Goal: Information Seeking & Learning: Learn about a topic

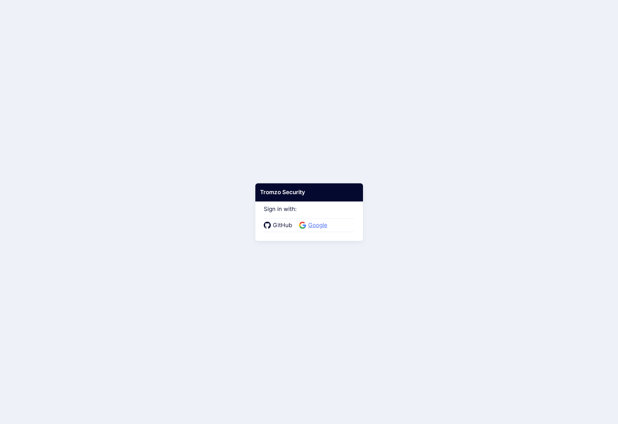
click at [319, 225] on span "Google" at bounding box center [317, 225] width 23 height 9
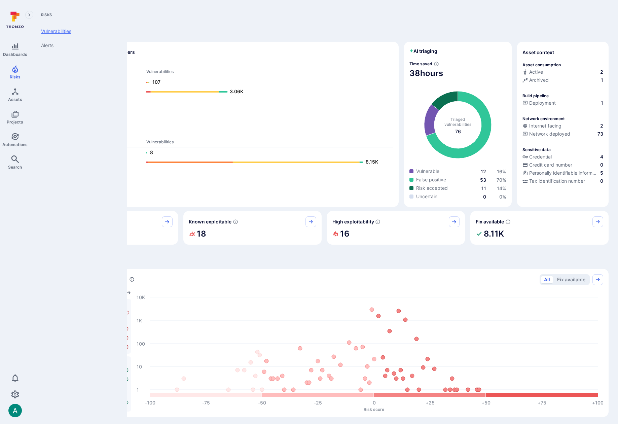
click at [50, 30] on link "Vulnerabilities" at bounding box center [77, 31] width 83 height 14
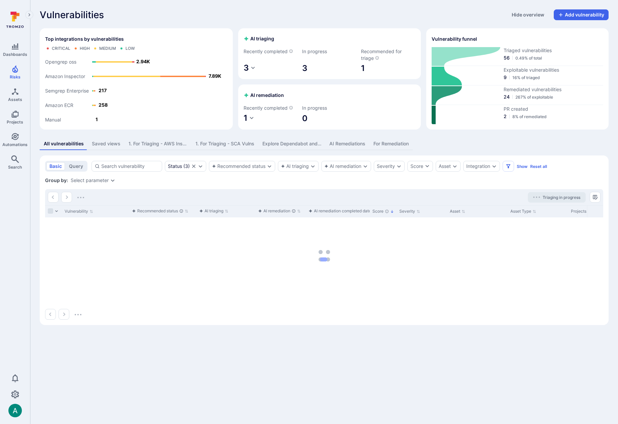
click at [342, 143] on div "AI Remediations" at bounding box center [347, 143] width 36 height 7
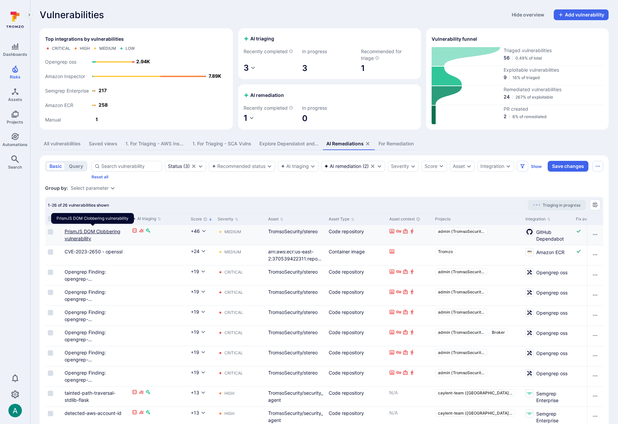
click at [102, 232] on link "PrismJS DOM Clobbering vulnerability" at bounding box center [93, 234] width 56 height 13
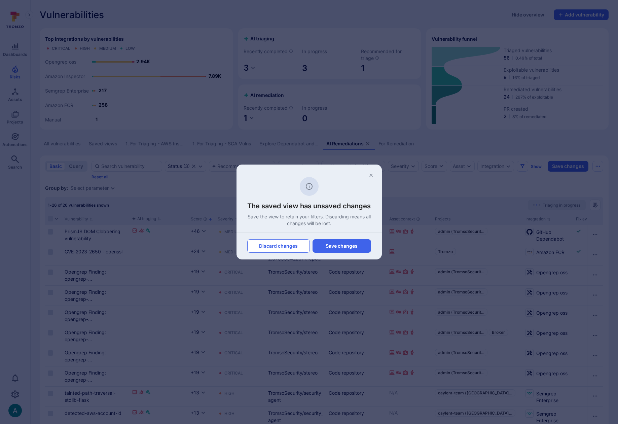
click at [286, 247] on button "Discard changes" at bounding box center [278, 245] width 63 height 13
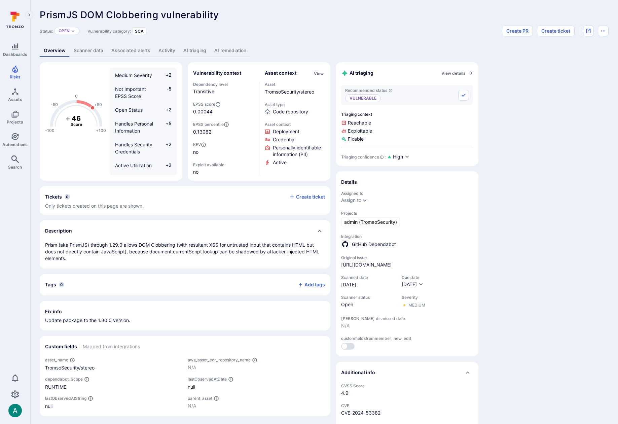
click at [230, 53] on link "AI remediation" at bounding box center [230, 50] width 40 height 12
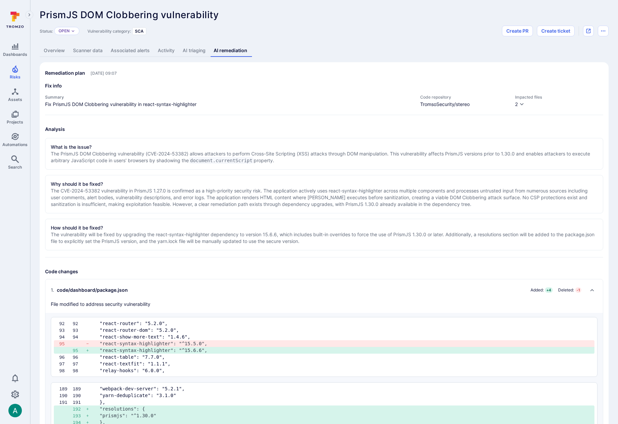
drag, startPoint x: 45, startPoint y: 72, endPoint x: 145, endPoint y: 73, distance: 99.9
click at [145, 73] on div "Remediation plan Oct 3, 2025 at 09:07" at bounding box center [324, 73] width 558 height 11
drag, startPoint x: 86, startPoint y: 72, endPoint x: 146, endPoint y: 71, distance: 59.2
click at [146, 71] on div "Remediation plan Oct 3, 2025 at 09:07" at bounding box center [324, 73] width 558 height 11
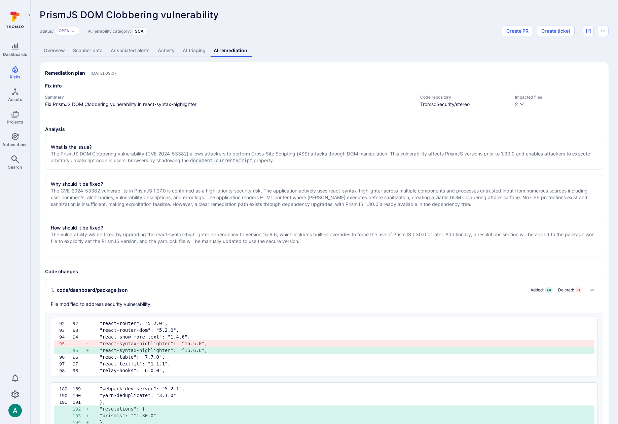
click at [146, 71] on div "Remediation plan Oct 3, 2025 at 09:07" at bounding box center [324, 73] width 558 height 11
click at [436, 104] on span "TromsoSecurity/stereo" at bounding box center [464, 104] width 88 height 7
click at [448, 104] on span "TromsoSecurity/stereo" at bounding box center [464, 104] width 88 height 7
click at [518, 104] on button "2" at bounding box center [519, 104] width 9 height 7
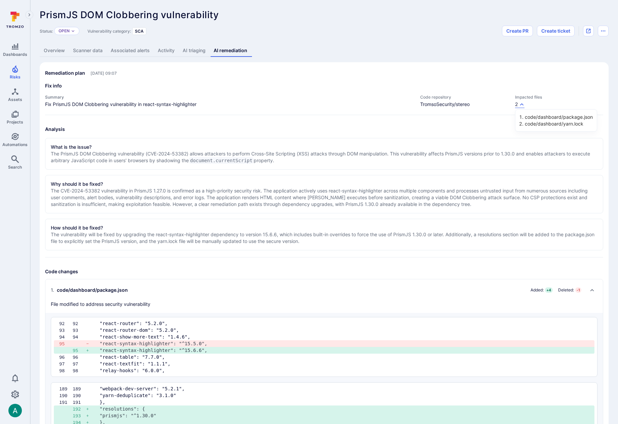
click at [522, 97] on div at bounding box center [309, 212] width 618 height 424
click at [518, 104] on button "2" at bounding box center [519, 104] width 9 height 7
click at [518, 92] on div at bounding box center [309, 212] width 618 height 424
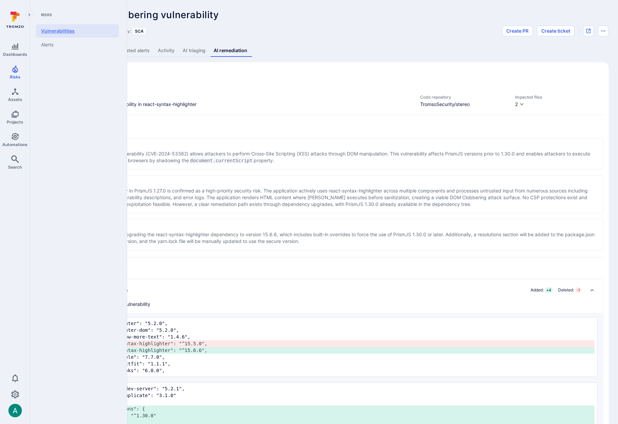
click at [72, 30] on link "Vulnerabilities" at bounding box center [77, 30] width 83 height 13
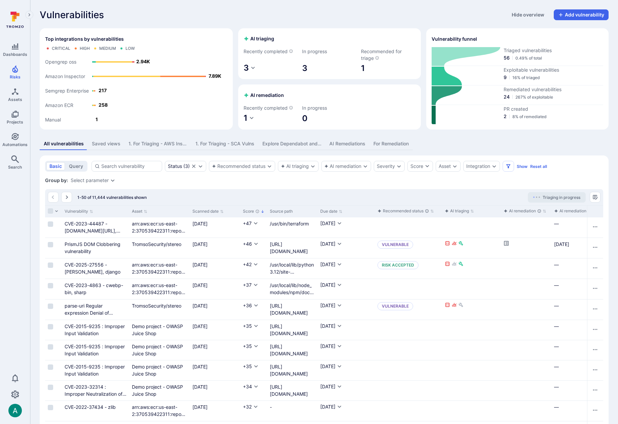
drag, startPoint x: 244, startPoint y: 36, endPoint x: 265, endPoint y: 40, distance: 20.9
click at [265, 40] on h2 "AI triaging" at bounding box center [258, 38] width 31 height 7
click at [252, 68] on icon "button" at bounding box center [252, 67] width 5 height 5
click at [266, 50] on div at bounding box center [309, 212] width 618 height 424
